Goal: Find specific page/section: Find specific page/section

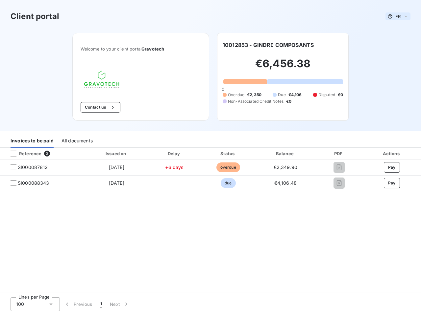
click at [398, 16] on span "FR" at bounding box center [397, 16] width 5 height 5
click at [100, 107] on button "Contact us" at bounding box center [100, 107] width 40 height 11
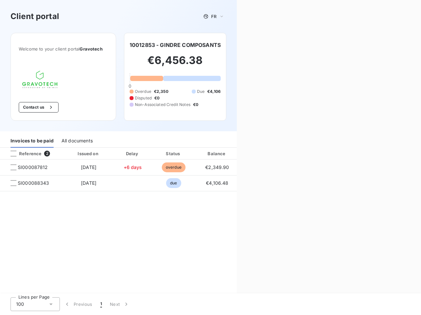
click at [268, 45] on div "Contact us Fill out the form below, and a member of our team will get back to y…" at bounding box center [329, 157] width 184 height 315
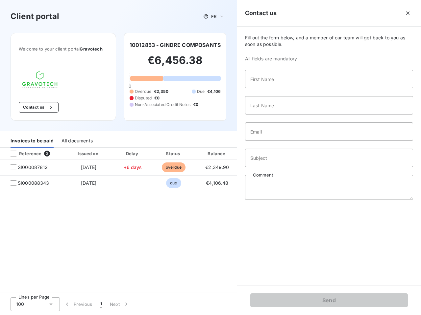
click at [32, 141] on div "Invoices to be paid" at bounding box center [32, 141] width 43 height 14
click at [77, 141] on div "All documents" at bounding box center [76, 141] width 31 height 14
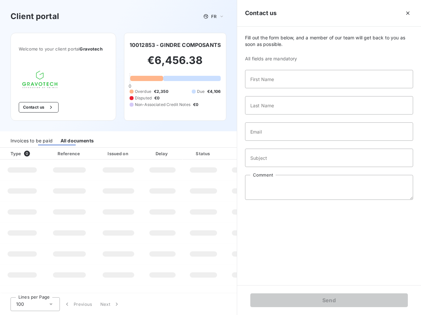
click at [42, 154] on th "Type 0" at bounding box center [22, 154] width 44 height 12
